Goal: Transaction & Acquisition: Purchase product/service

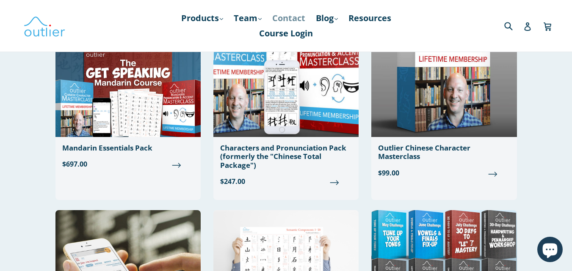
scroll to position [127, 0]
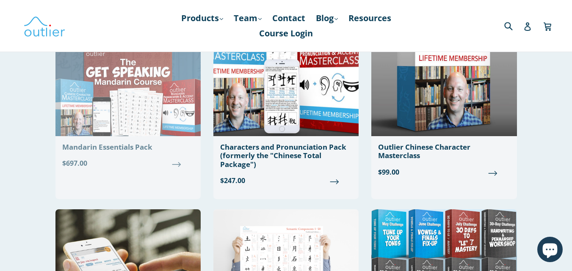
click at [124, 101] on img at bounding box center [127, 63] width 145 height 146
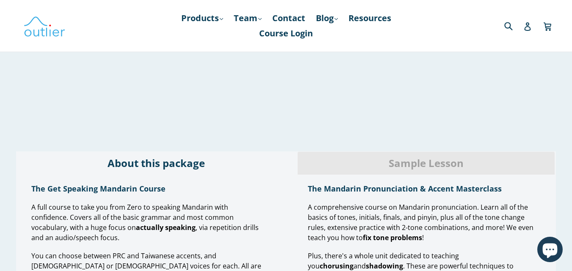
scroll to position [635, 0]
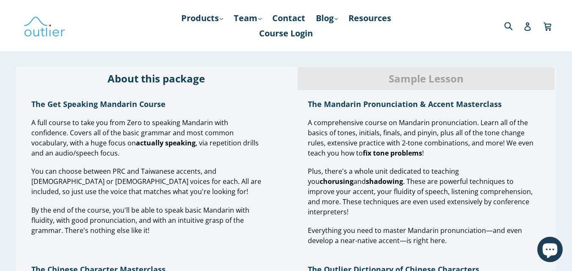
click at [344, 78] on span "Sample Lesson" at bounding box center [426, 79] width 244 height 14
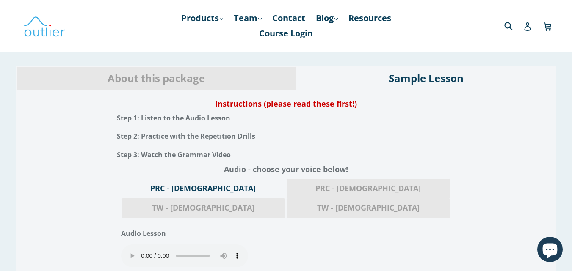
scroll to position [551, 0]
